Goal: Task Accomplishment & Management: Complete application form

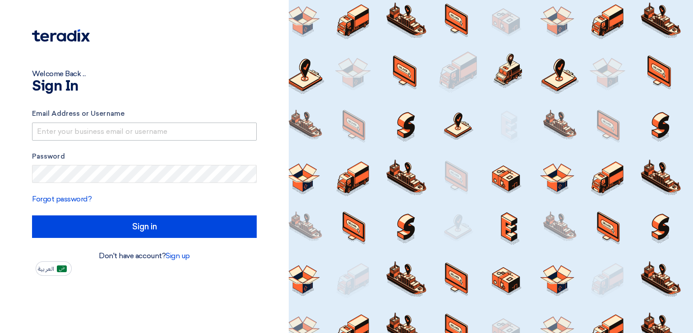
click at [115, 133] on input "text" at bounding box center [144, 132] width 225 height 18
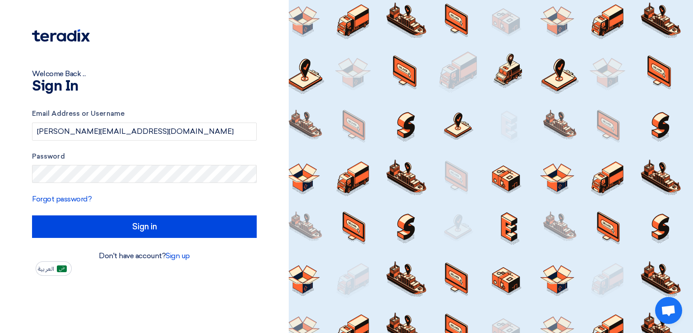
type input "[PERSON_NAME][EMAIL_ADDRESS][DOMAIN_NAME]"
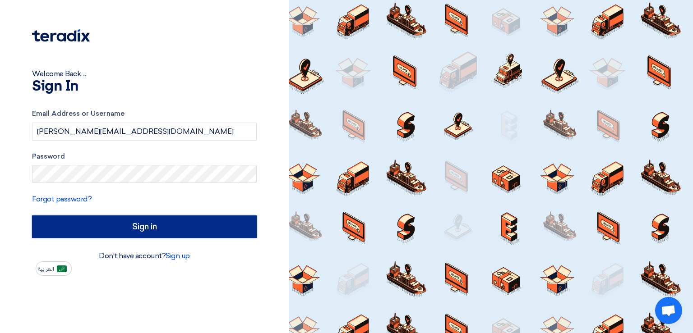
click at [121, 221] on input "Sign in" at bounding box center [144, 227] width 225 height 23
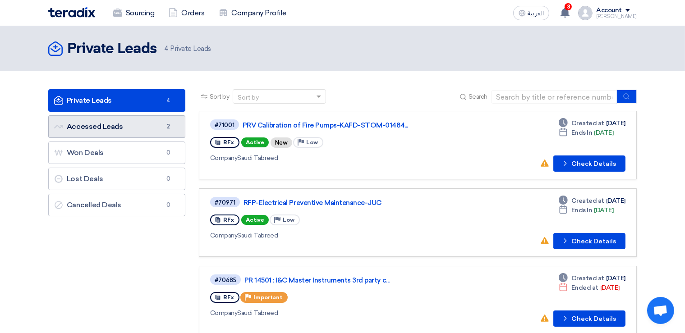
click at [114, 125] on link "Accessed Leads Accessed Leads 2" at bounding box center [116, 126] width 137 height 23
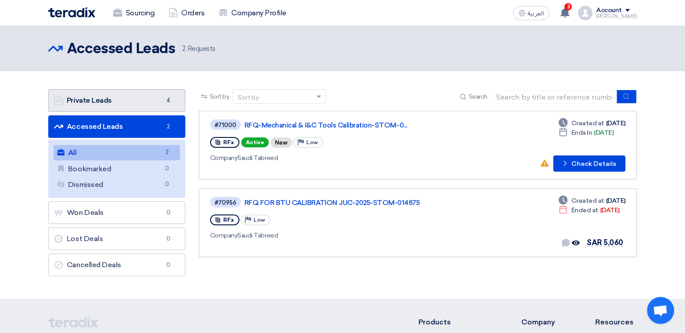
click at [115, 100] on link "Private Leads Private Leads 4" at bounding box center [116, 100] width 137 height 23
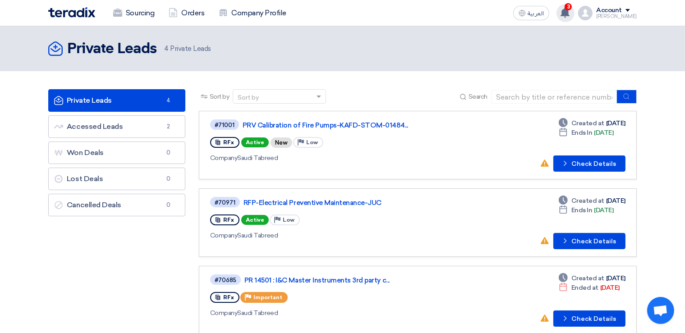
click at [570, 9] on icon at bounding box center [565, 13] width 10 height 10
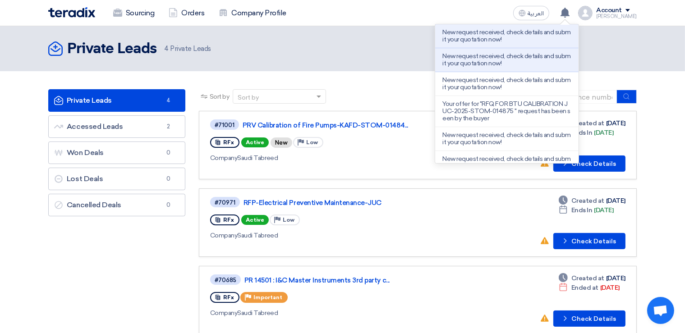
click at [194, 51] on span "4 Private Leads" at bounding box center [187, 49] width 47 height 10
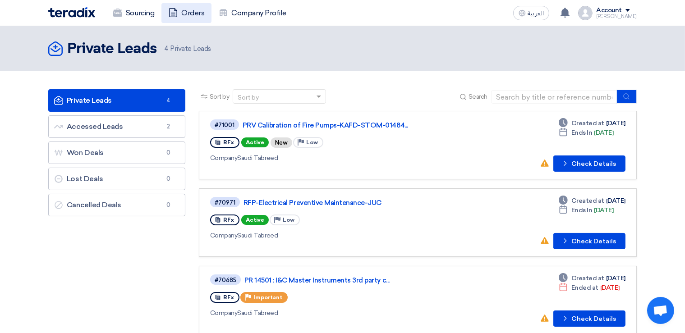
click at [187, 16] on link "Orders" at bounding box center [186, 13] width 50 height 20
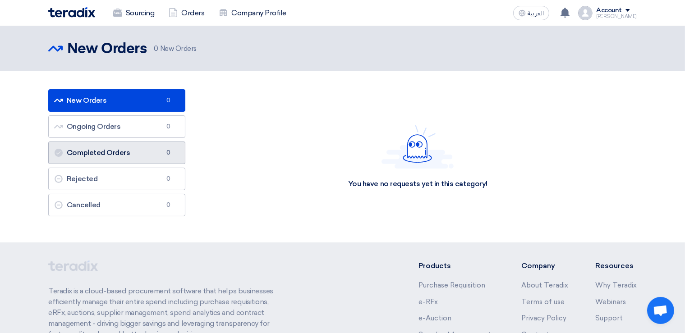
click at [129, 154] on link "Completed Orders Completed Orders 0" at bounding box center [116, 153] width 137 height 23
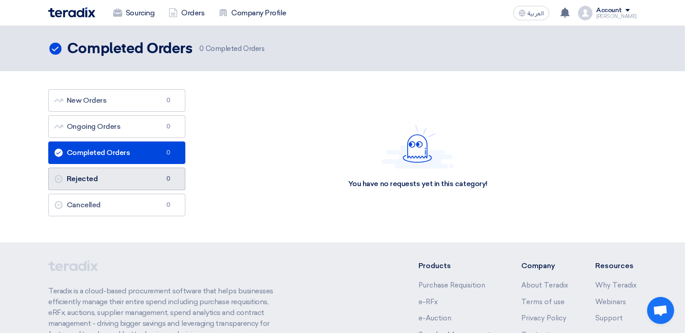
click at [116, 180] on link "Rejected Rejected 0" at bounding box center [116, 179] width 137 height 23
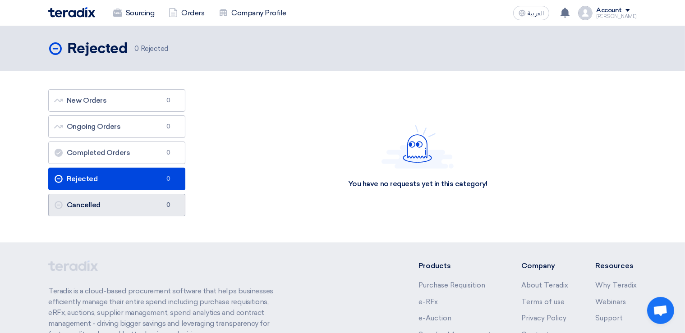
click at [118, 202] on link "Cancelled Cancelled 0" at bounding box center [116, 205] width 137 height 23
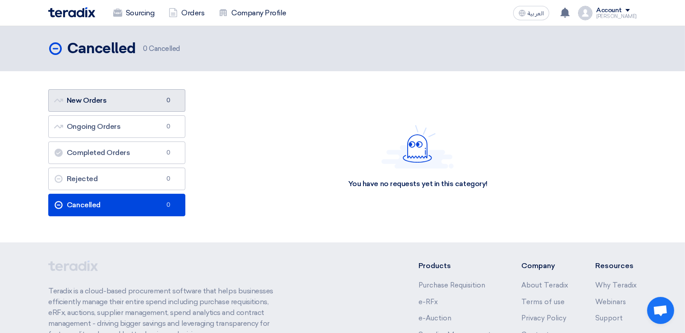
click at [110, 106] on link "New Orders New Orders 0" at bounding box center [116, 100] width 137 height 23
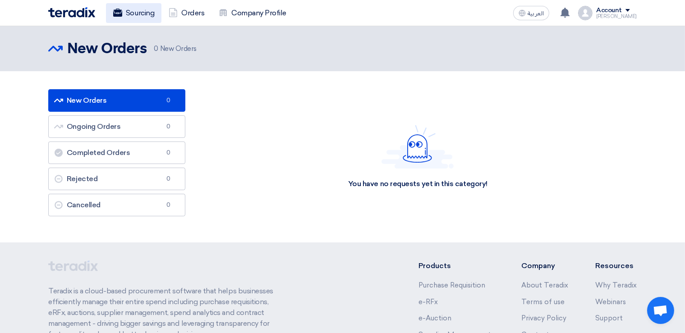
click at [141, 11] on link "Sourcing" at bounding box center [133, 13] width 55 height 20
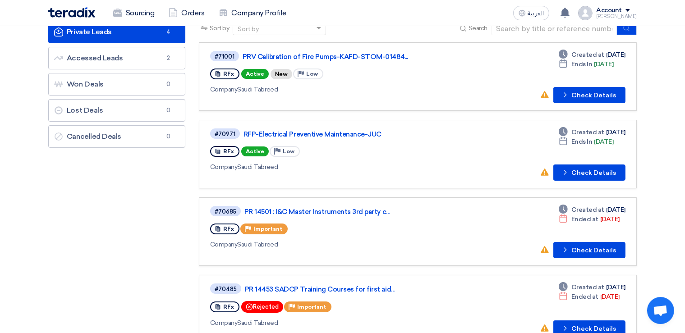
scroll to position [47, 0]
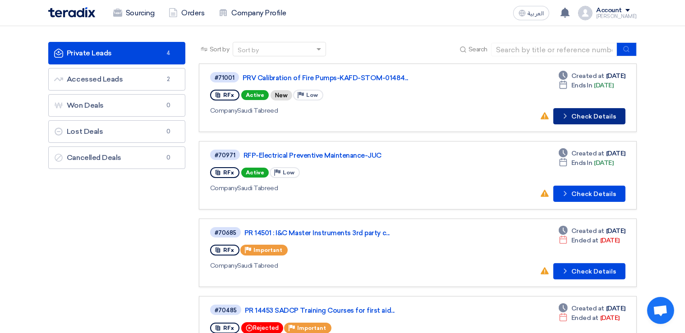
click at [599, 116] on button "Check details Check Details" at bounding box center [589, 116] width 72 height 16
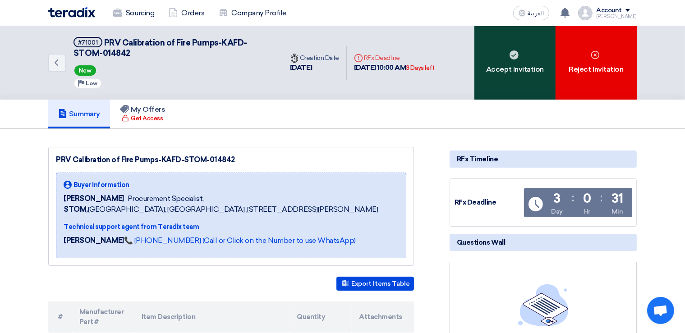
click at [521, 73] on div "Accept Invitation" at bounding box center [514, 62] width 81 height 73
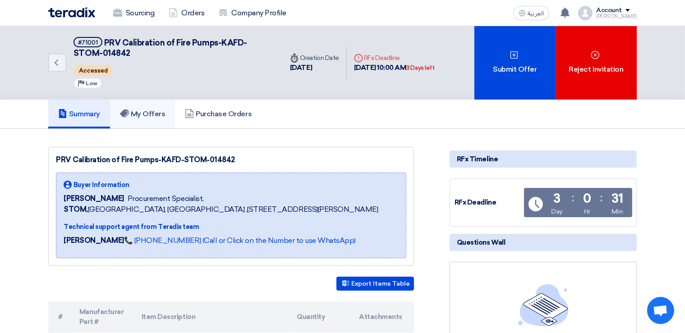
click at [156, 112] on h5 "My Offers" at bounding box center [143, 114] width 46 height 9
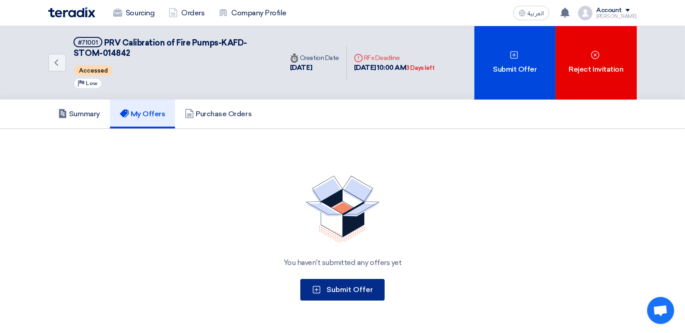
click at [358, 285] on span "Submit Offer" at bounding box center [349, 289] width 46 height 9
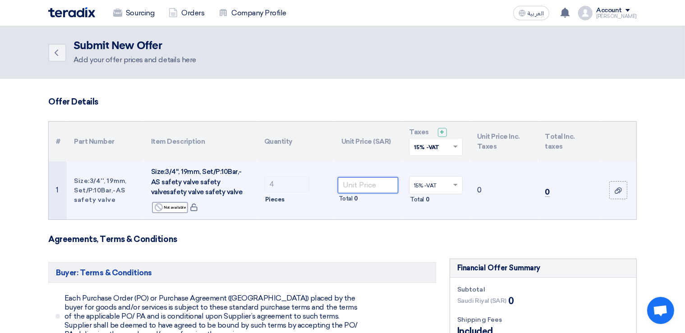
click at [371, 190] on input "number" at bounding box center [368, 185] width 61 height 16
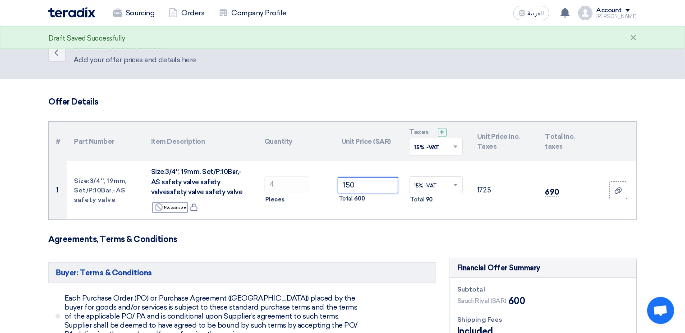
type input "150"
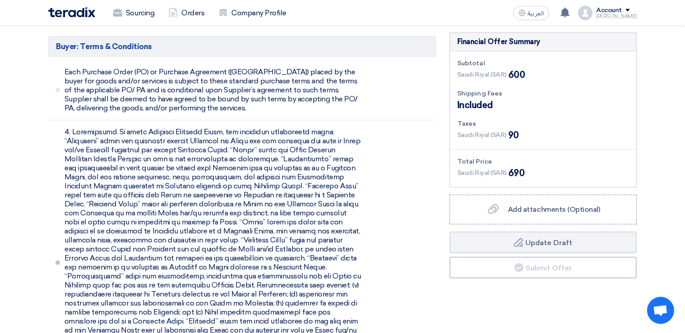
scroll to position [285, 0]
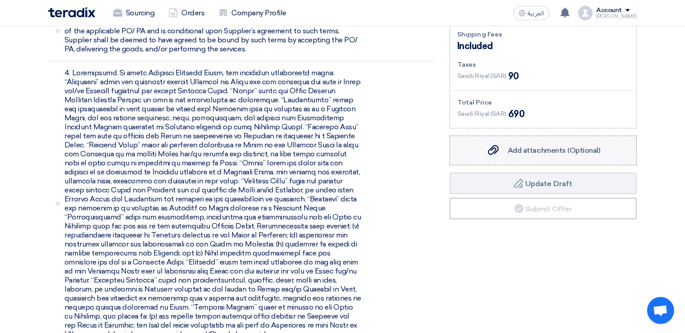
click at [501, 148] on div "Add attachments (Optional) Add attachments (Optional)" at bounding box center [543, 150] width 114 height 11
click at [0, 0] on input "Add attachments (Optional) Add attachments (Optional)" at bounding box center [0, 0] width 0 height 0
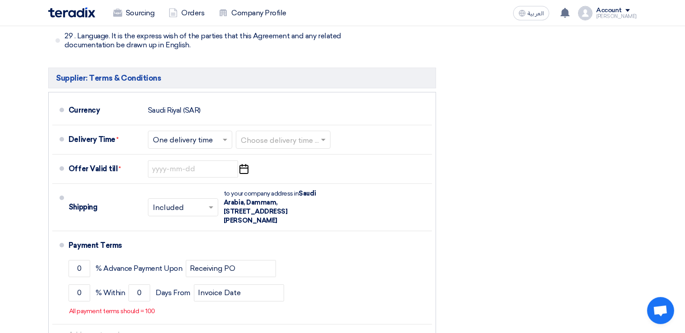
scroll to position [3155, 0]
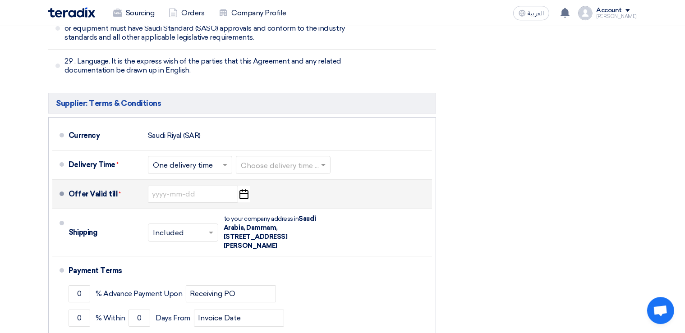
click at [243, 186] on icon "Pick a date" at bounding box center [244, 194] width 12 height 16
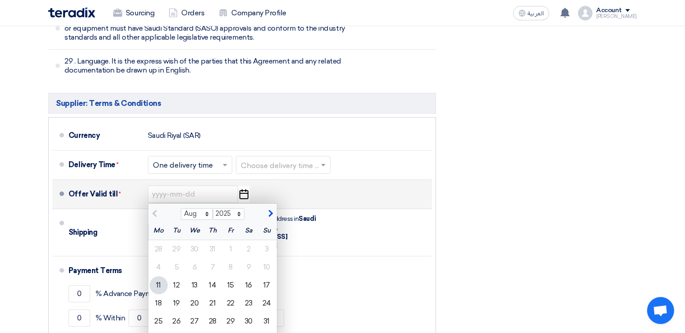
click at [271, 210] on span "button" at bounding box center [269, 214] width 5 height 8
select select "9"
click at [214, 258] on div "11" at bounding box center [213, 267] width 18 height 18
type input "9/11/2025"
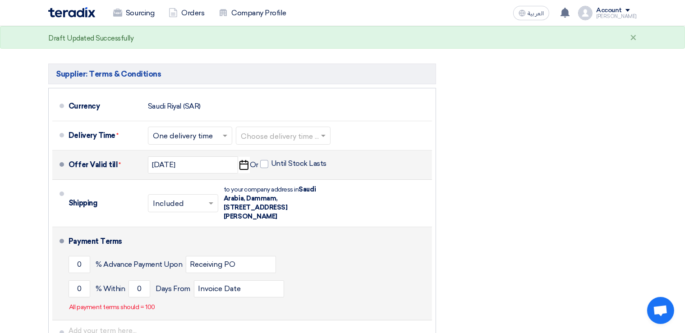
scroll to position [3202, 0]
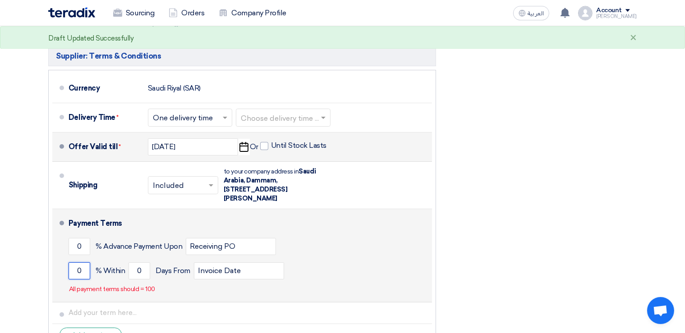
click at [78, 262] on input "0" at bounding box center [80, 270] width 22 height 17
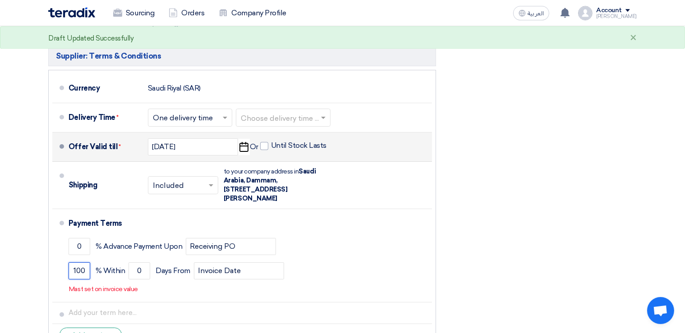
type input "100"
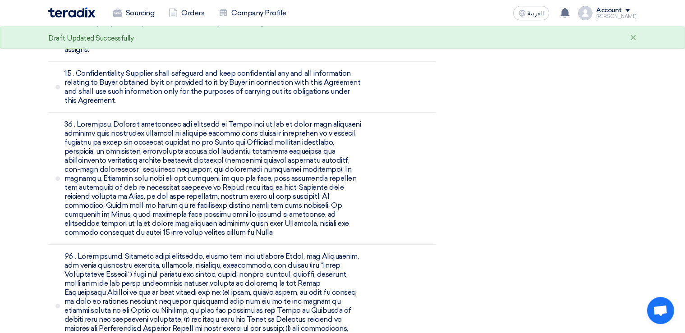
scroll to position [2202, 0]
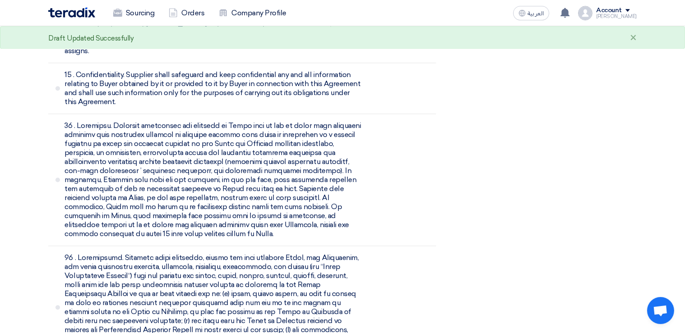
type input "30"
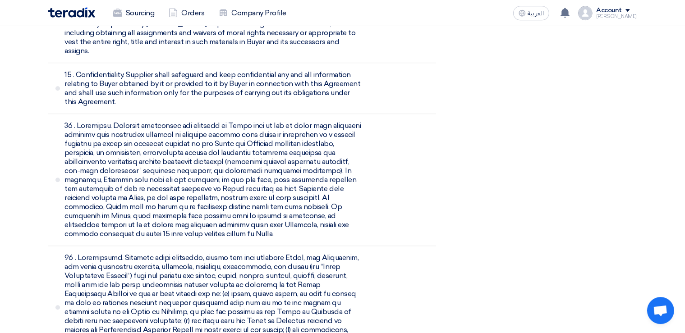
drag, startPoint x: 684, startPoint y: 203, endPoint x: 684, endPoint y: 168, distance: 34.7
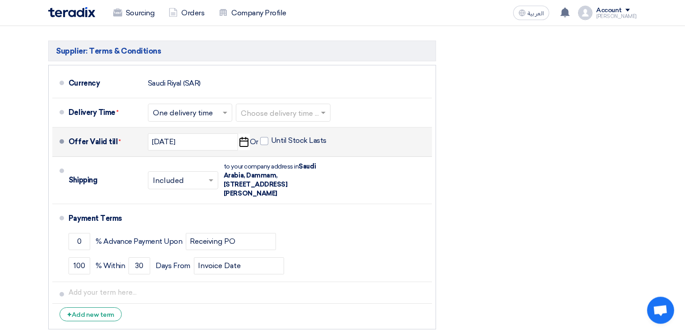
scroll to position [3199, 0]
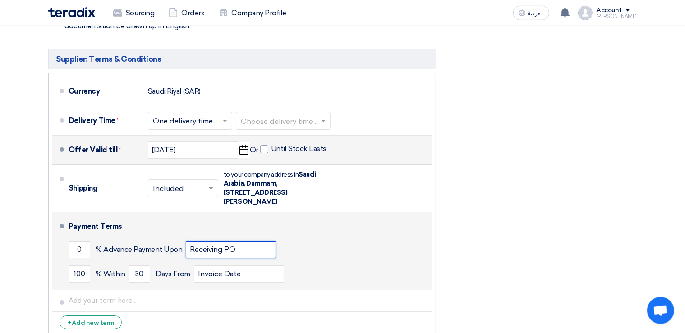
click at [220, 241] on input "Receiving PO" at bounding box center [231, 249] width 90 height 17
click at [80, 241] on input "0" at bounding box center [80, 249] width 22 height 17
click at [76, 241] on input "0" at bounding box center [80, 249] width 22 height 17
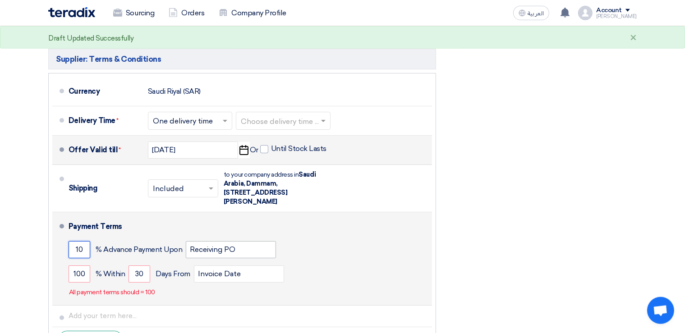
type input "0"
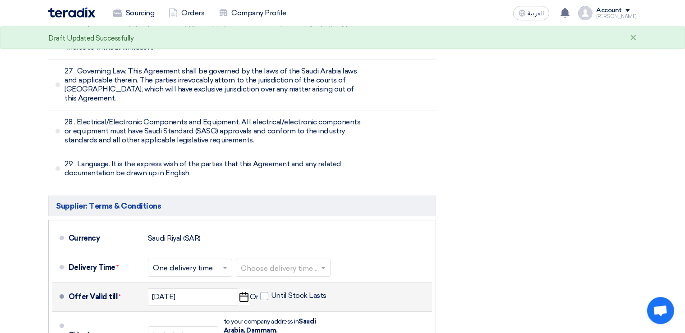
scroll to position [3056, 0]
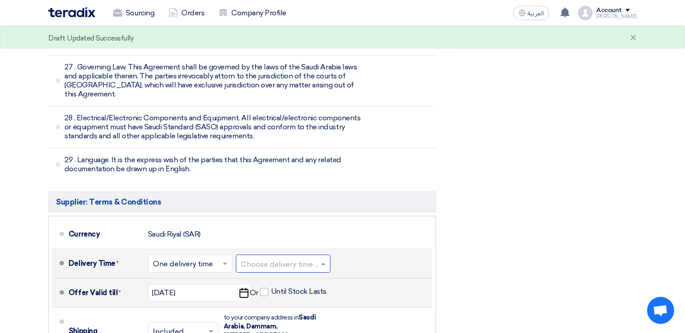
click at [322, 259] on span at bounding box center [324, 263] width 11 height 9
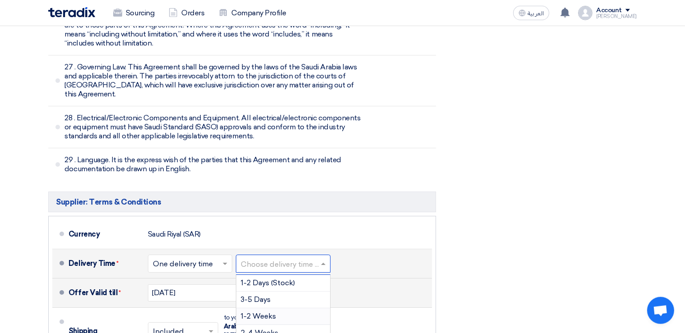
click at [280, 308] on div "1-2 Weeks" at bounding box center [283, 316] width 94 height 17
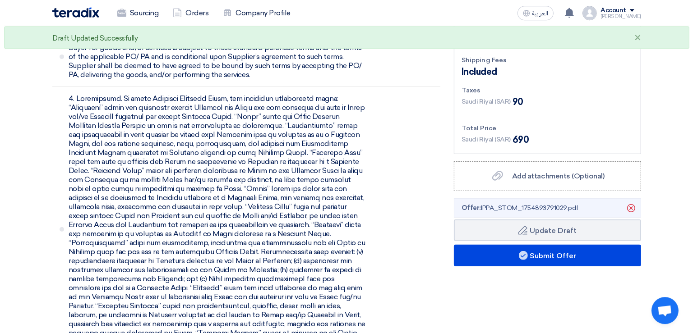
scroll to position [239, 0]
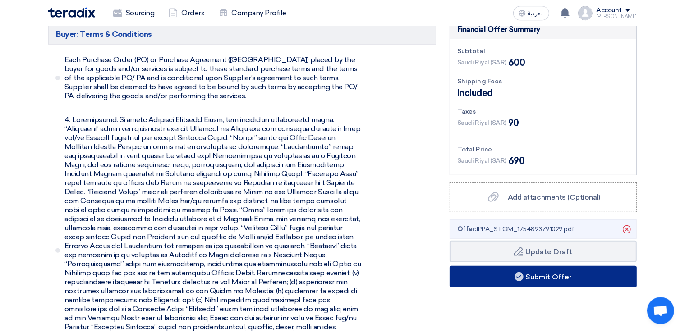
click at [568, 277] on button "Submit Offer" at bounding box center [543, 277] width 187 height 22
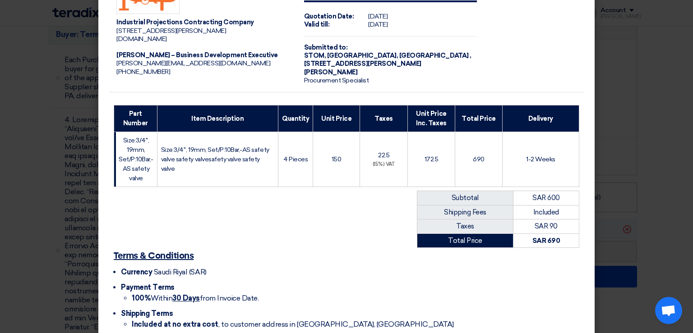
scroll to position [139, 0]
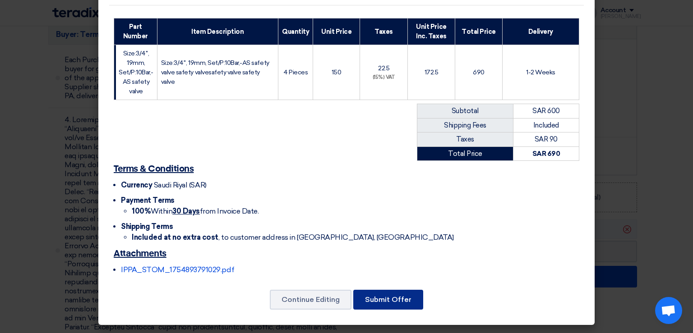
click at [384, 298] on button "Submit Offer" at bounding box center [388, 300] width 70 height 20
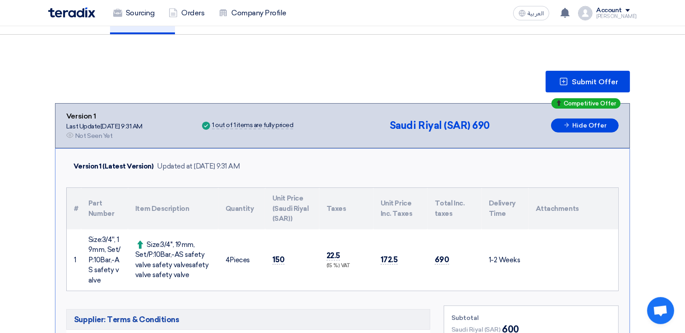
scroll to position [87, 0]
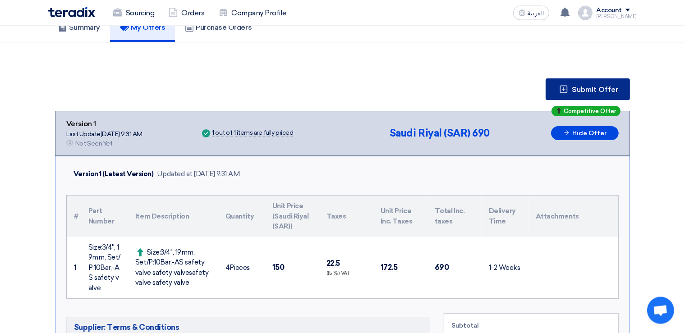
click at [605, 86] on span "Submit Offer" at bounding box center [595, 89] width 46 height 7
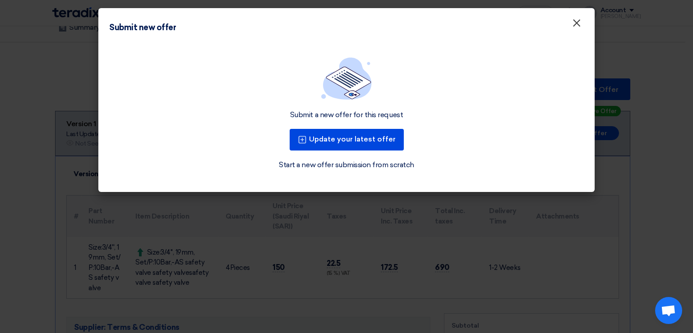
click at [579, 23] on span "×" at bounding box center [576, 25] width 9 height 18
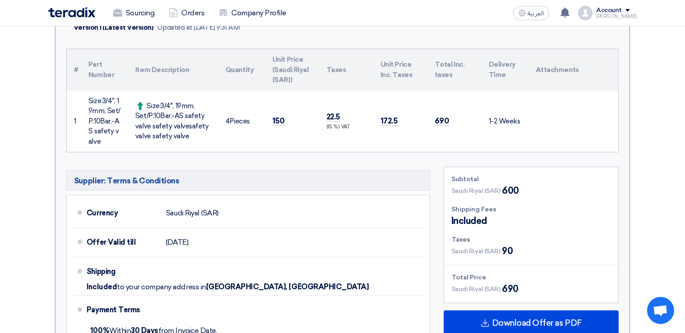
scroll to position [420, 0]
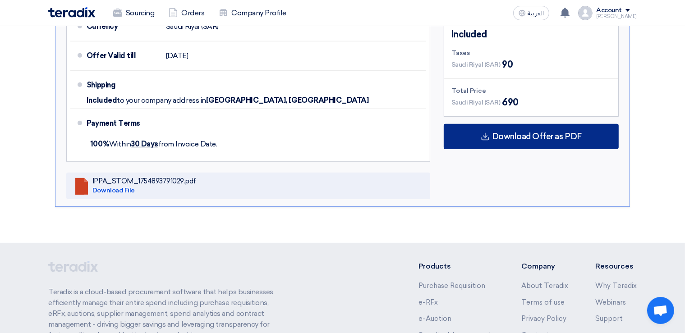
click at [530, 137] on span "Download Offer as PDF" at bounding box center [537, 137] width 90 height 8
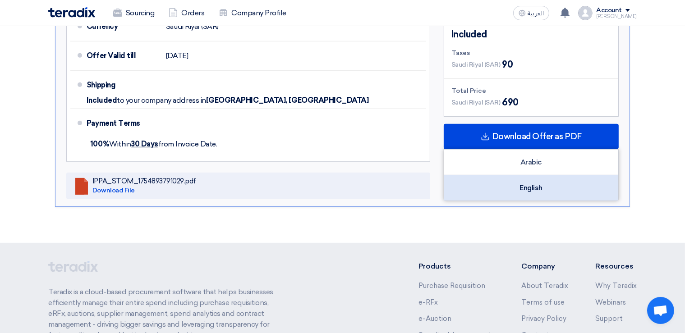
click at [528, 183] on div "English" at bounding box center [531, 187] width 174 height 25
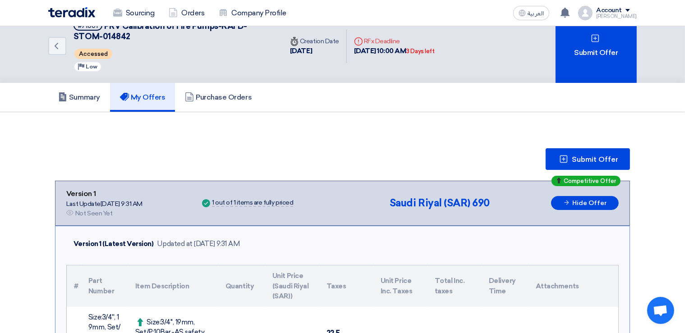
scroll to position [0, 0]
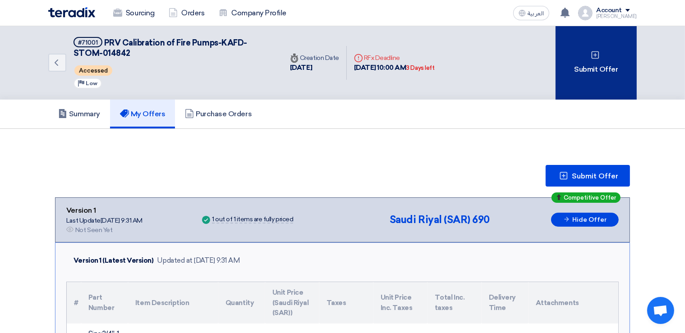
click at [587, 74] on div "Submit Offer" at bounding box center [596, 62] width 81 height 73
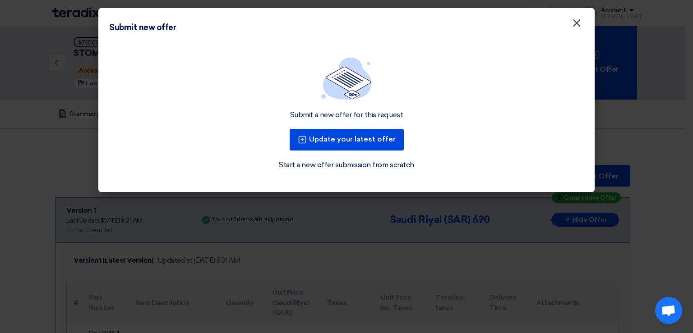
click at [576, 24] on span "×" at bounding box center [576, 25] width 9 height 18
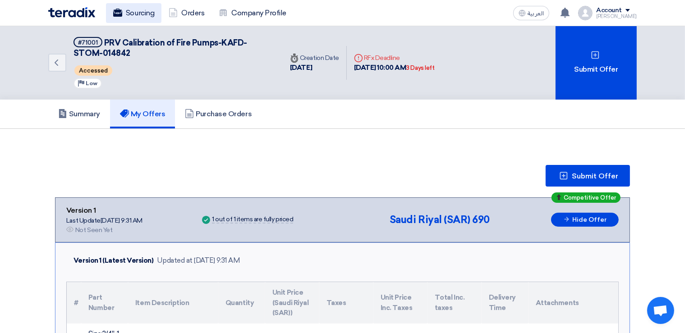
click at [146, 14] on link "Sourcing" at bounding box center [133, 13] width 55 height 20
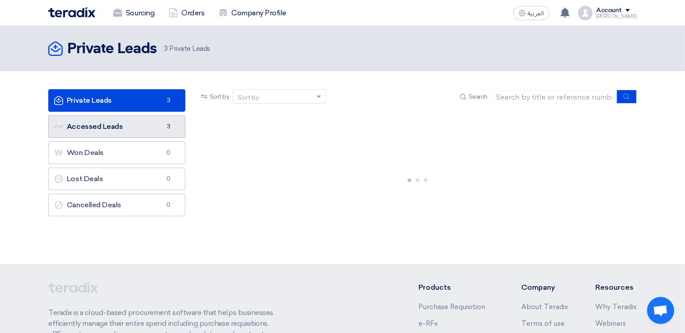
click at [148, 127] on link "Accessed Leads Accessed Leads 3" at bounding box center [116, 126] width 137 height 23
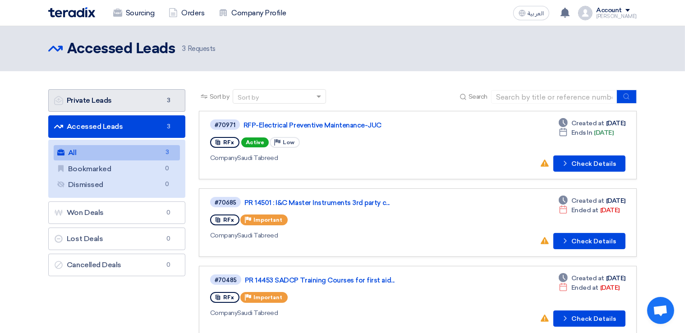
click at [146, 100] on link "Private Leads Private Leads 3" at bounding box center [116, 100] width 137 height 23
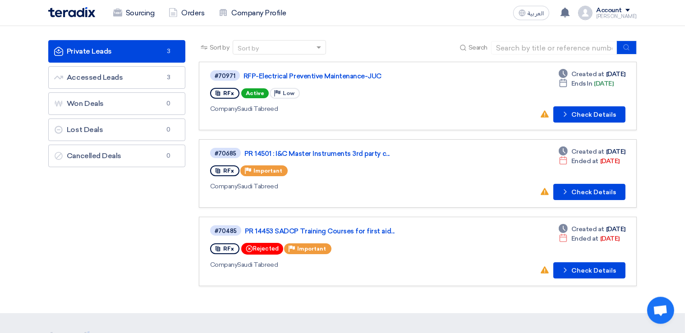
scroll to position [32, 0]
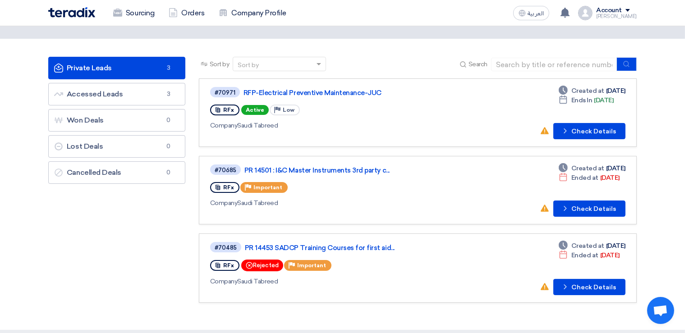
click at [387, 193] on div "RFx Priority Important" at bounding box center [341, 187] width 262 height 14
click at [597, 207] on button "Check details Check Details" at bounding box center [589, 209] width 72 height 16
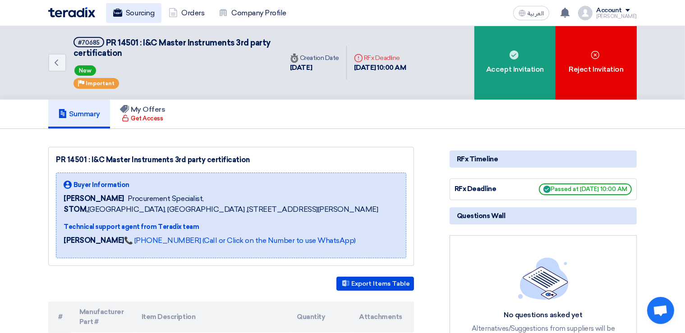
click at [124, 10] on link "Sourcing" at bounding box center [133, 13] width 55 height 20
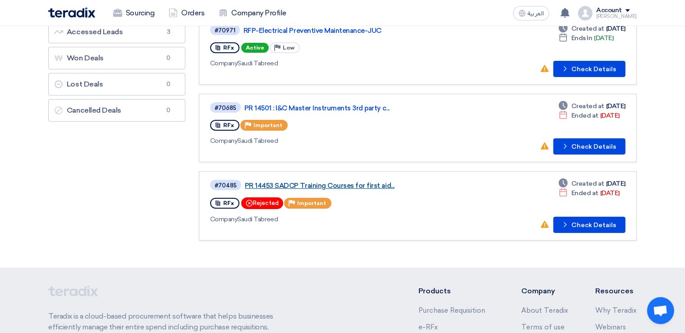
scroll to position [95, 0]
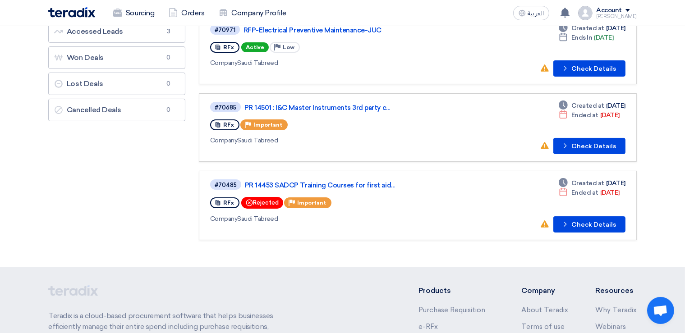
click at [450, 82] on link "#70971 RFP-Electrical Preventive Maintenance-JUC RFx Active Priority Low Compan…" at bounding box center [418, 50] width 438 height 69
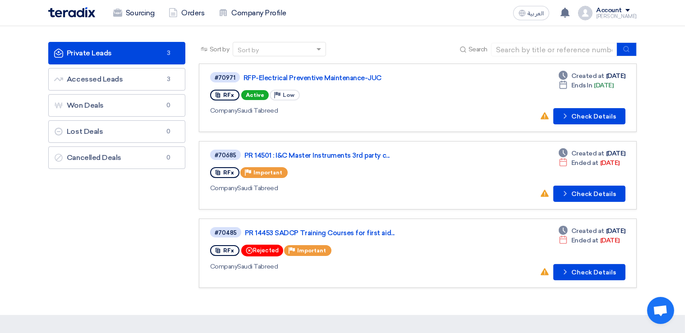
scroll to position [0, 0]
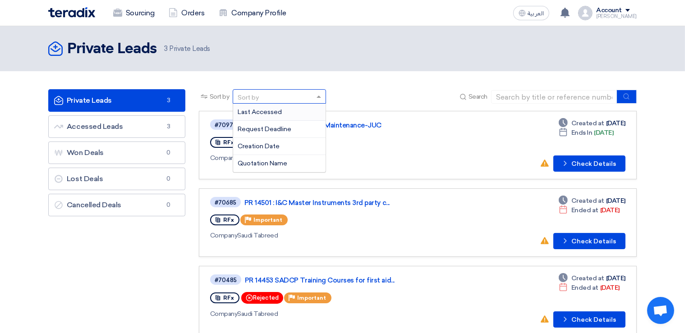
click at [319, 95] on span at bounding box center [319, 96] width 11 height 9
click at [288, 160] on div "Quotation Name" at bounding box center [279, 163] width 92 height 17
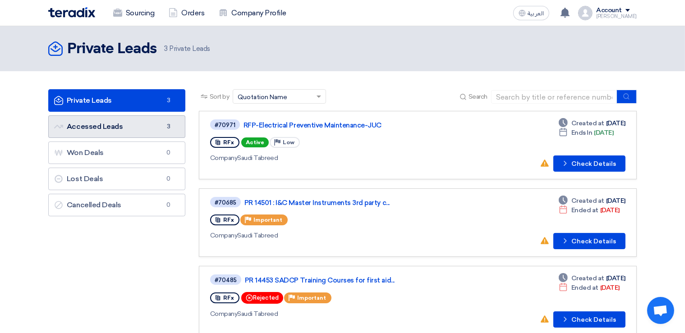
click at [131, 127] on link "Accessed Leads Accessed Leads 3" at bounding box center [116, 126] width 137 height 23
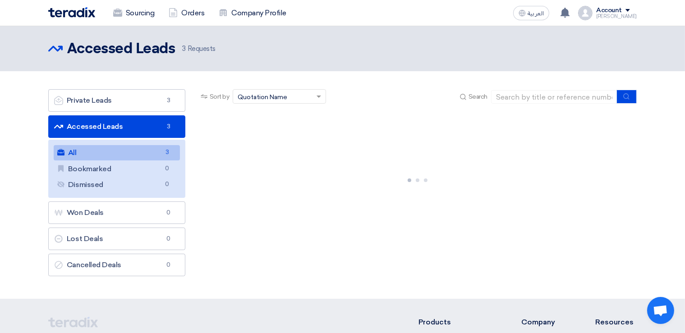
click at [204, 50] on span "3 Requests" at bounding box center [198, 49] width 33 height 10
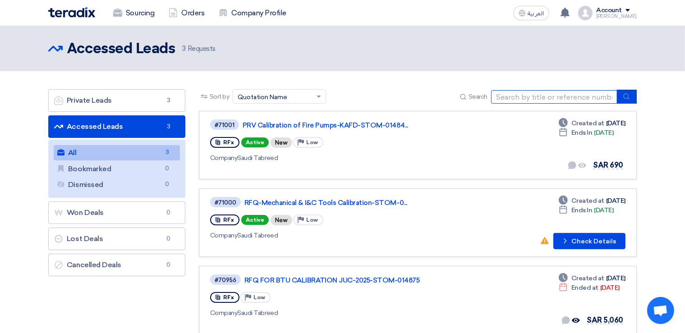
click at [533, 98] on input at bounding box center [554, 97] width 126 height 14
click at [394, 79] on section "Private Leads Private Leads 3 Accessed Leads Accessed Leads 3 All All 3 Bookmar…" at bounding box center [342, 216] width 685 height 290
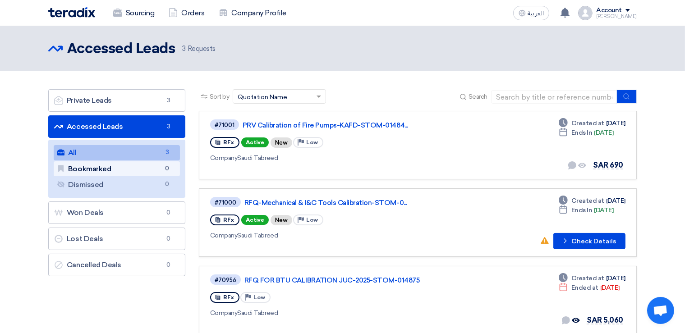
click at [100, 170] on link "Bookmarked Bookmarked 0" at bounding box center [117, 168] width 126 height 15
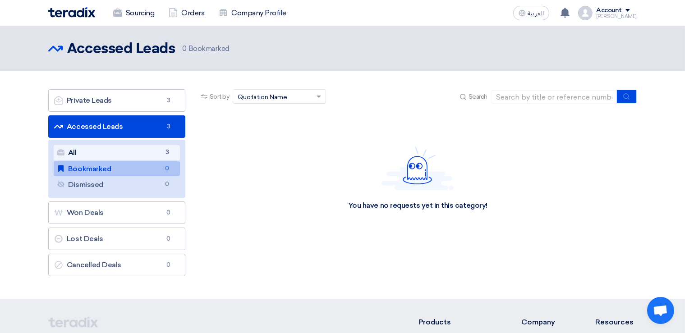
click at [90, 154] on link "All All 3" at bounding box center [117, 152] width 126 height 15
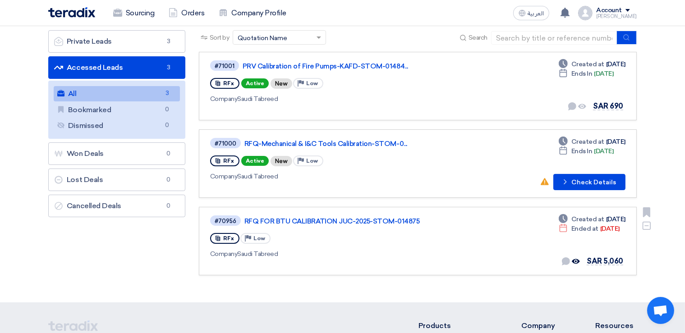
scroll to position [47, 0]
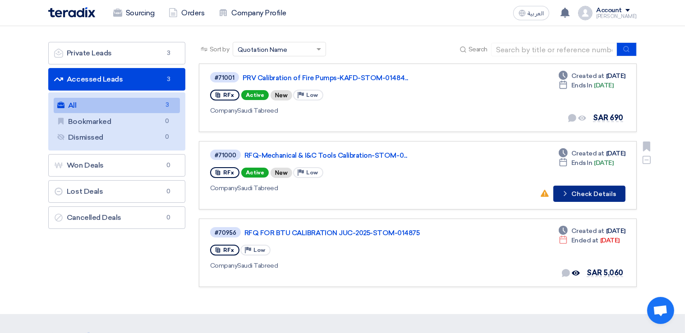
click at [578, 195] on button "Check details Check Details" at bounding box center [589, 194] width 72 height 16
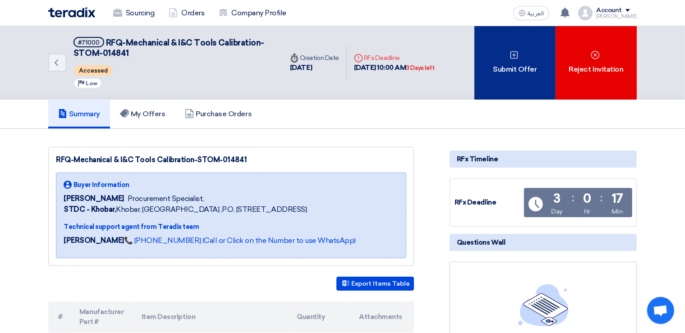
click at [511, 73] on div "Submit Offer" at bounding box center [514, 62] width 81 height 73
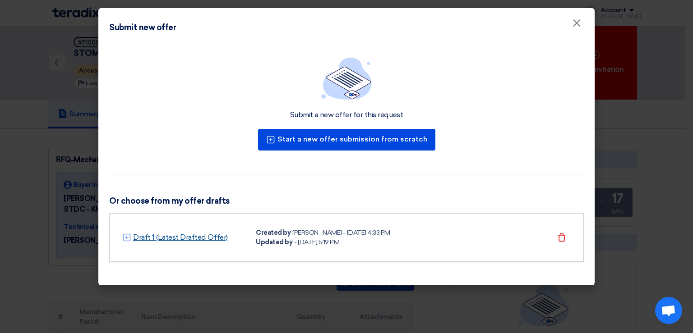
click at [170, 237] on link "Draft 1 (Latest Drafted Offer)" at bounding box center [180, 237] width 95 height 11
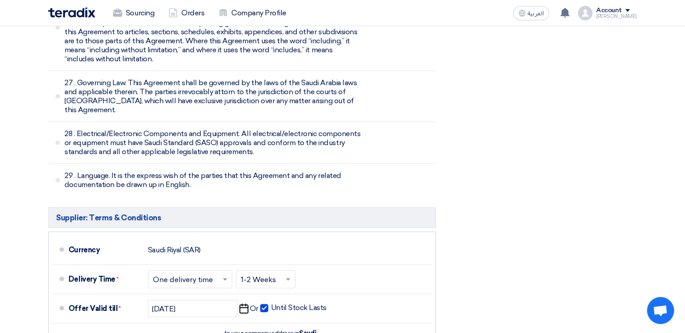
scroll to position [3948, 0]
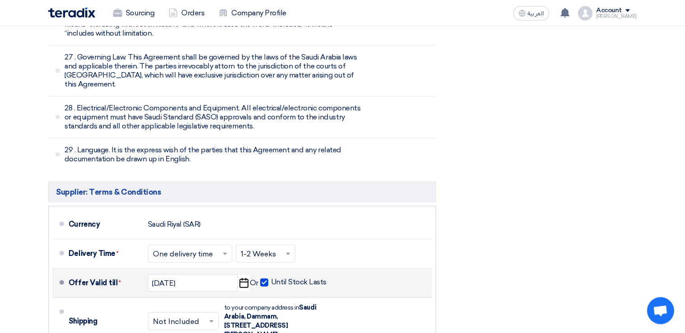
click at [264, 278] on span at bounding box center [264, 282] width 8 height 8
click at [271, 277] on input "Until Stock Lasts" at bounding box center [299, 285] width 57 height 17
checkbox input "false"
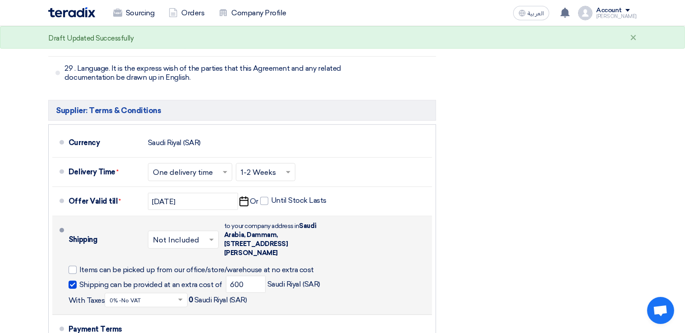
scroll to position [4044, 0]
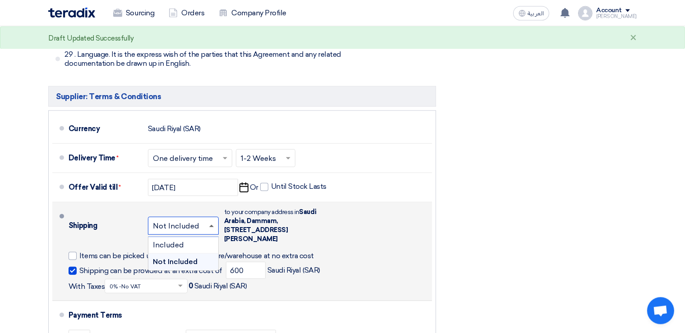
click at [211, 221] on span at bounding box center [212, 225] width 11 height 9
drag, startPoint x: 70, startPoint y: 211, endPoint x: 75, endPoint y: 211, distance: 4.5
click at [70, 266] on span at bounding box center [73, 270] width 8 height 8
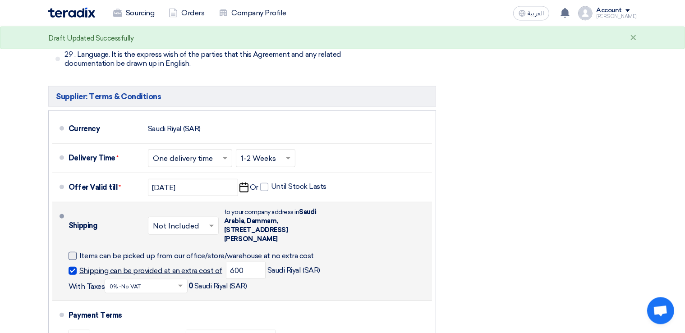
click at [79, 266] on input "Shipping can be provided at an extra cost of" at bounding box center [151, 274] width 145 height 17
checkbox input "false"
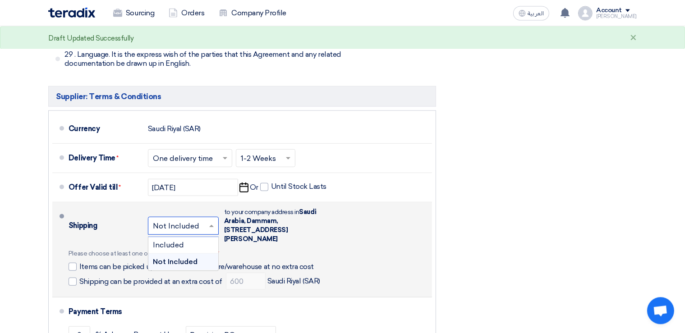
scroll to position [4043, 0]
click at [207, 221] on span at bounding box center [212, 225] width 11 height 9
click at [183, 241] on span "Included" at bounding box center [168, 245] width 31 height 9
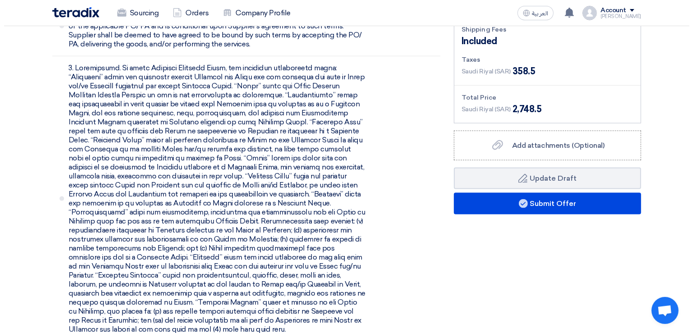
scroll to position [1248, 0]
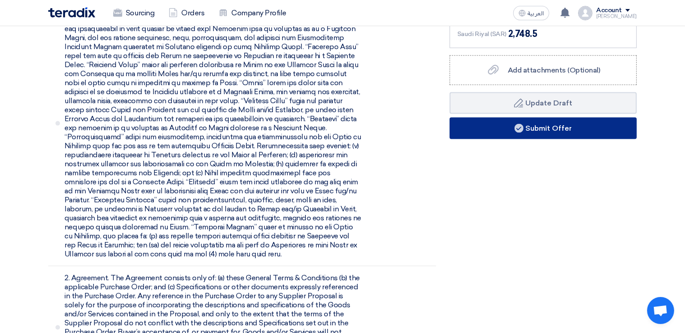
click at [552, 127] on button "Submit Offer" at bounding box center [543, 129] width 187 height 22
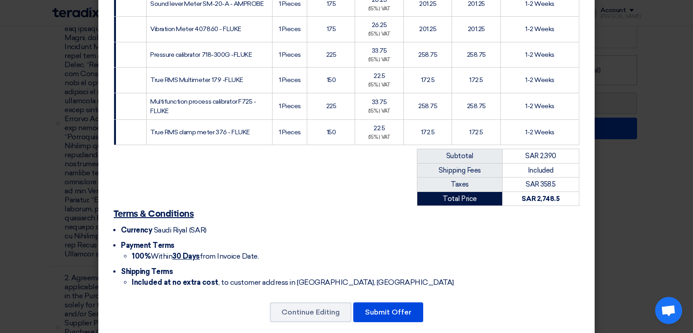
scroll to position [441, 0]
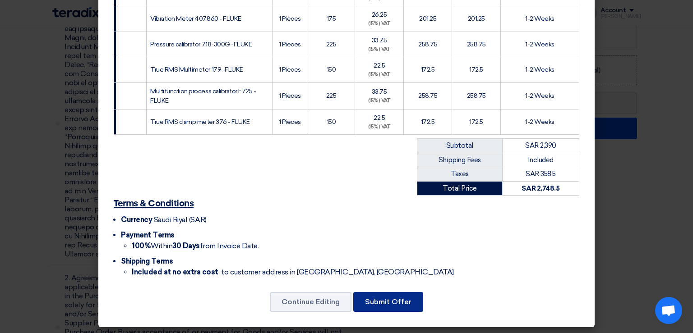
click at [395, 300] on button "Submit Offer" at bounding box center [388, 302] width 70 height 20
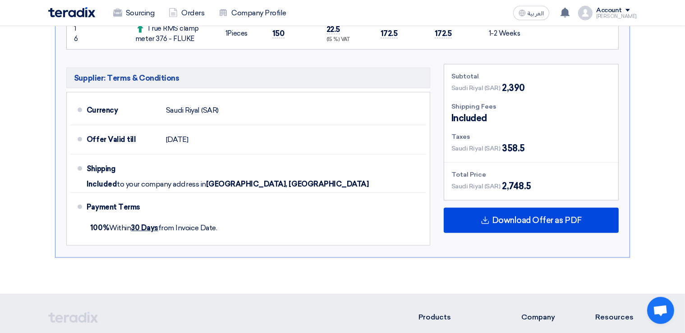
scroll to position [809, 0]
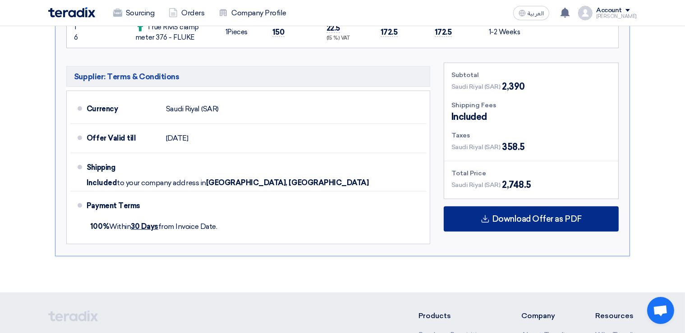
click at [563, 218] on span "Download Offer as PDF" at bounding box center [537, 219] width 90 height 8
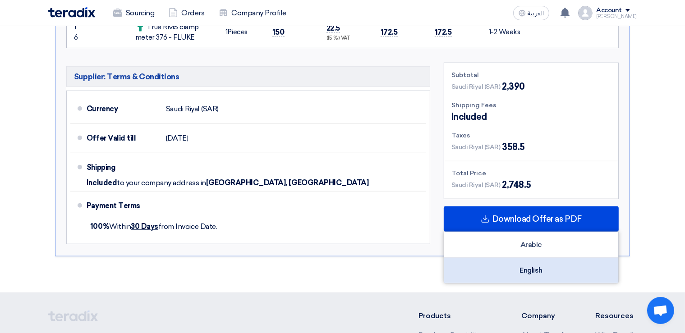
click at [545, 264] on div "English" at bounding box center [531, 270] width 174 height 25
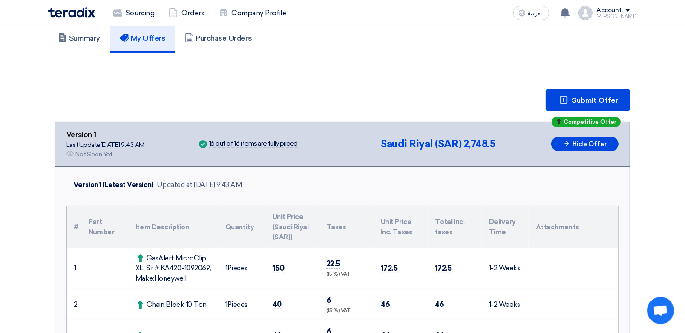
scroll to position [0, 0]
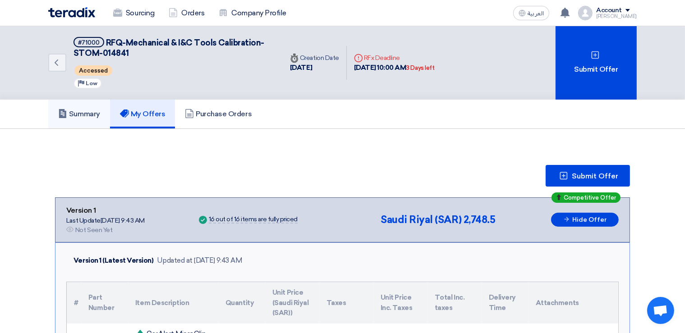
click at [80, 113] on h5 "Summary" at bounding box center [79, 114] width 42 height 9
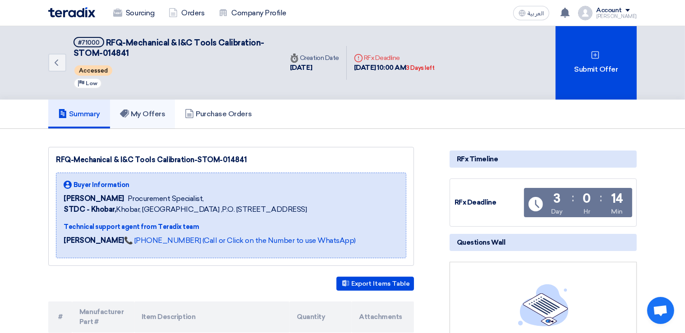
click at [147, 110] on h5 "My Offers" at bounding box center [143, 114] width 46 height 9
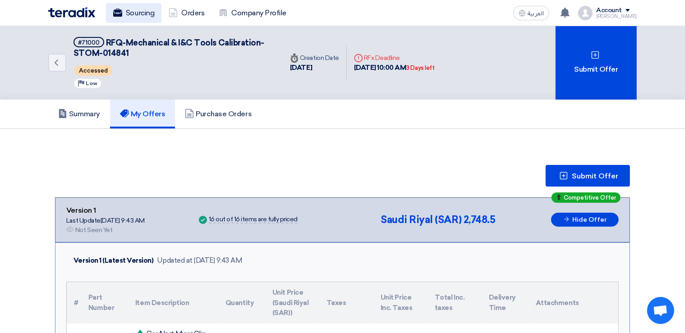
click at [133, 14] on link "Sourcing" at bounding box center [133, 13] width 55 height 20
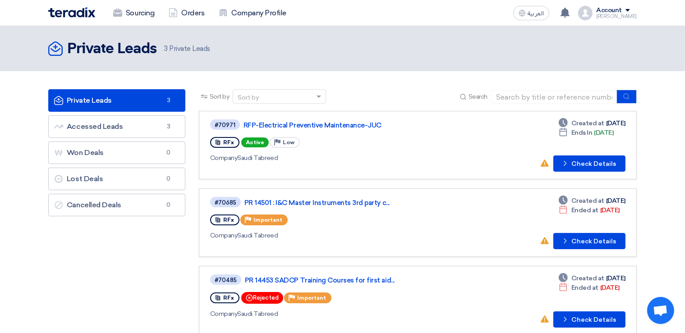
click at [630, 10] on span at bounding box center [627, 10] width 5 height 3
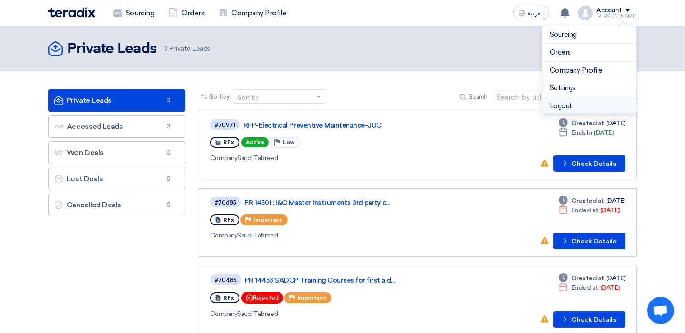
click at [560, 104] on li "Logout" at bounding box center [589, 106] width 94 height 18
